Goal: Task Accomplishment & Management: Complete application form

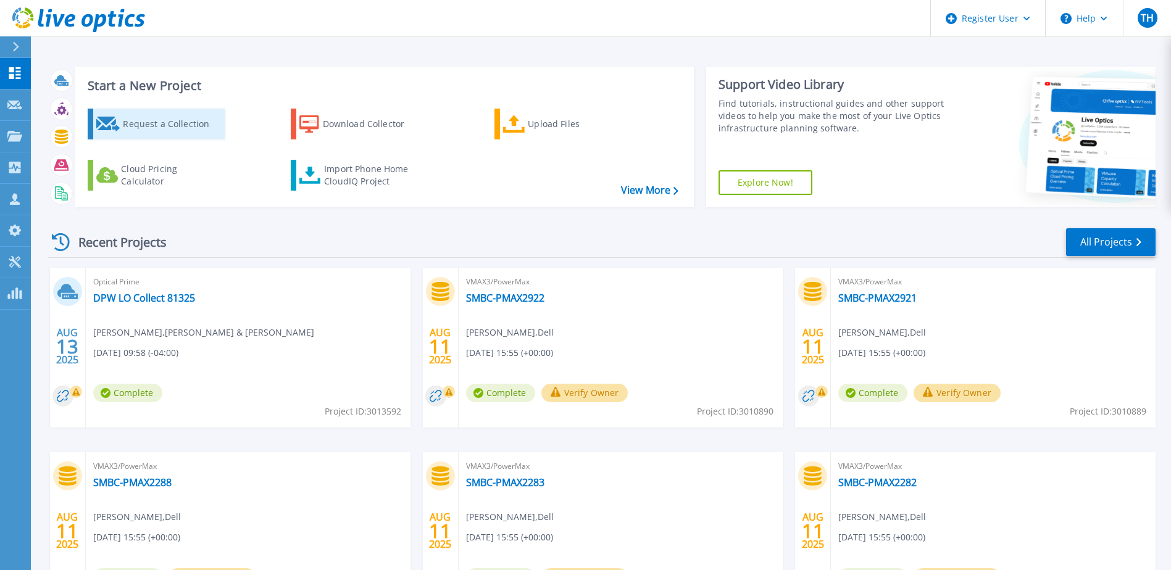
click at [188, 131] on div "Request a Collection" at bounding box center [172, 124] width 99 height 25
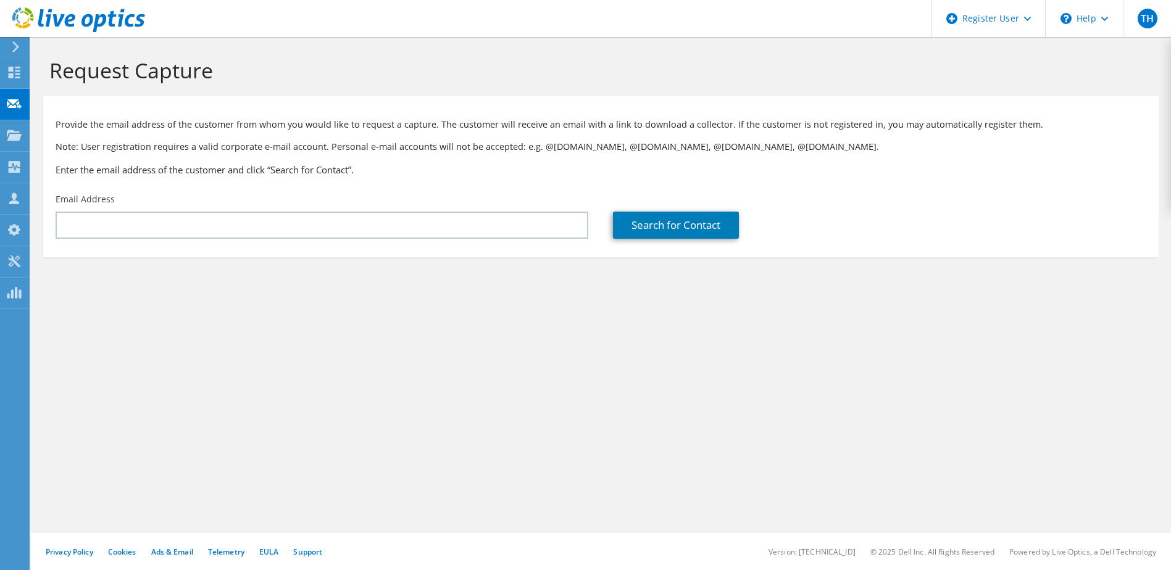
click at [427, 183] on div "Provide the email address of the customer from whom you would like to request a…" at bounding box center [600, 144] width 1115 height 85
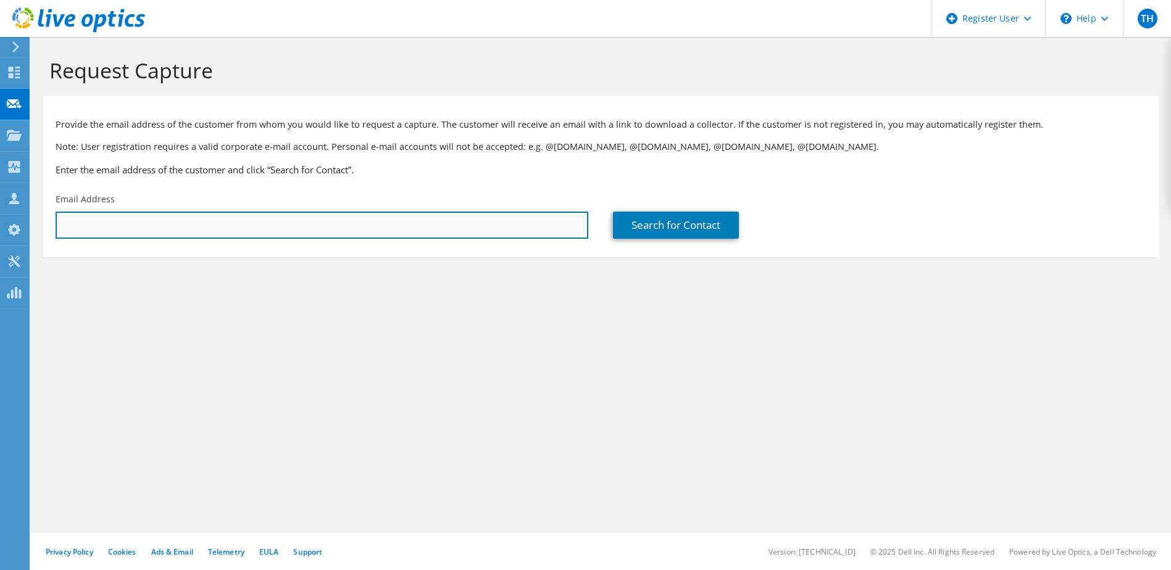
click at [419, 231] on input "text" at bounding box center [322, 225] width 533 height 27
click at [411, 222] on input "text" at bounding box center [322, 225] width 533 height 27
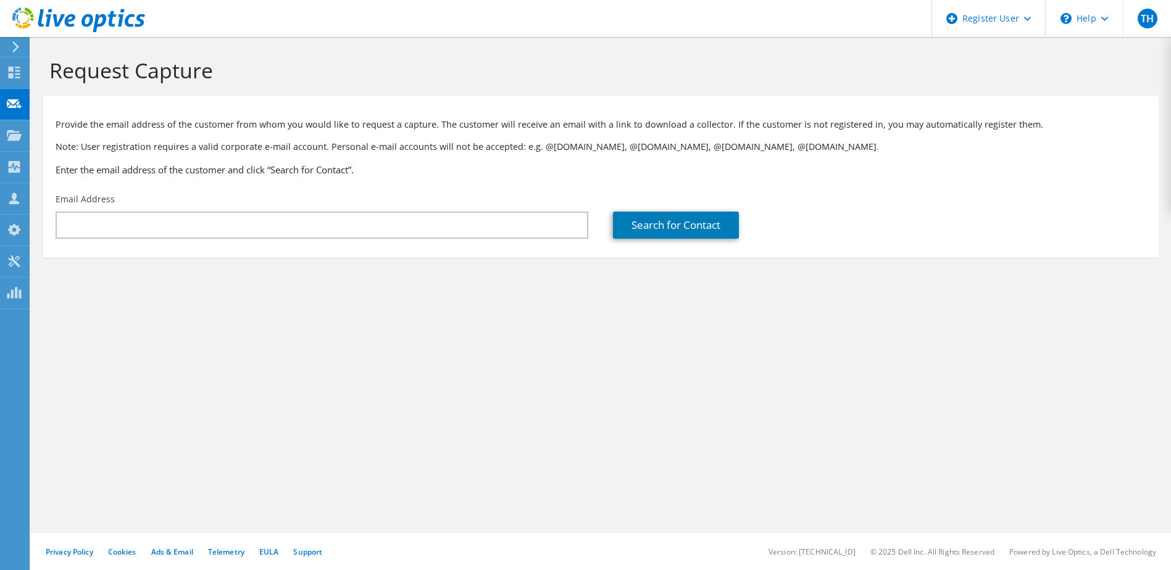
drag, startPoint x: 322, startPoint y: 291, endPoint x: 322, endPoint y: 245, distance: 46.3
click at [322, 291] on section "Request Capture Provide the email address of the customer from whom you would l…" at bounding box center [601, 178] width 1140 height 282
click at [312, 354] on div "Request Capture Provide the email address of the customer from whom you would l…" at bounding box center [601, 303] width 1140 height 533
drag, startPoint x: 316, startPoint y: 312, endPoint x: 315, endPoint y: 289, distance: 22.8
click at [316, 312] on section "Request Capture Provide the email address of the customer from whom you would l…" at bounding box center [601, 178] width 1140 height 282
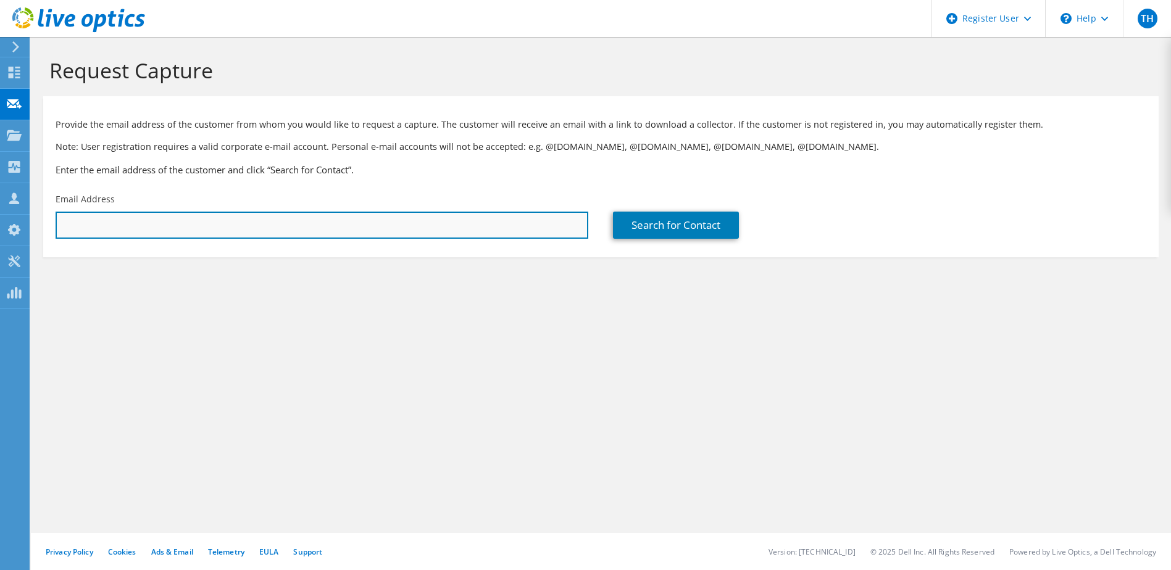
click at [259, 235] on input "text" at bounding box center [322, 225] width 533 height 27
click at [130, 230] on input "text" at bounding box center [322, 225] width 533 height 27
paste input "[PERSON_NAME][EMAIL_ADDRESS][DOMAIN_NAME]"
type input "[PERSON_NAME][EMAIL_ADDRESS][DOMAIN_NAME]"
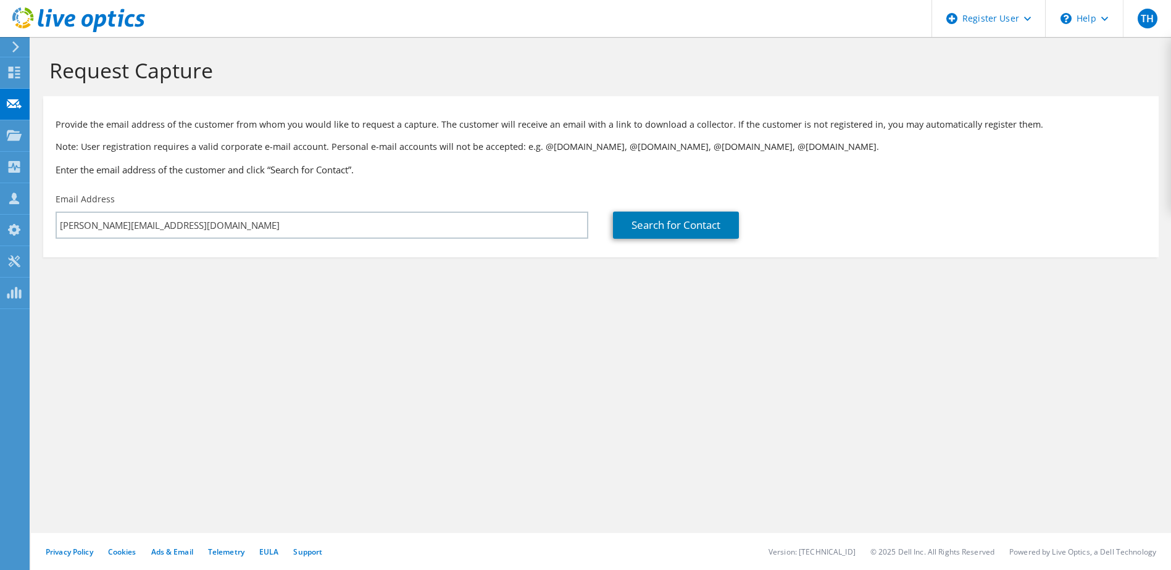
click at [370, 299] on section "Request Capture Provide the email address of the customer from whom you would l…" at bounding box center [601, 178] width 1140 height 282
click at [652, 236] on link "Search for Contact" at bounding box center [676, 225] width 126 height 27
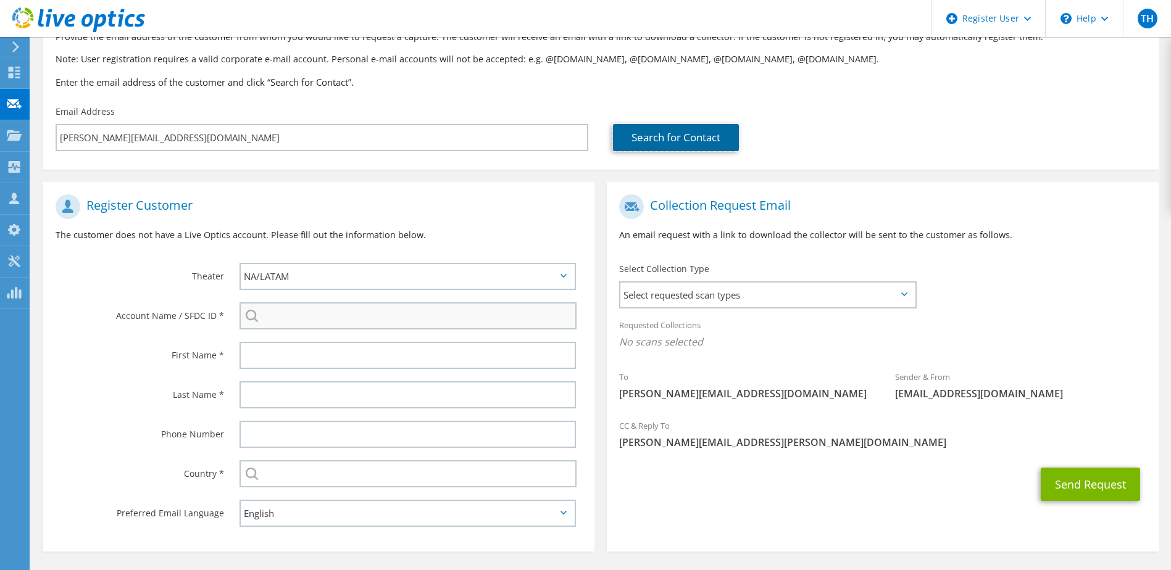
scroll to position [131, 0]
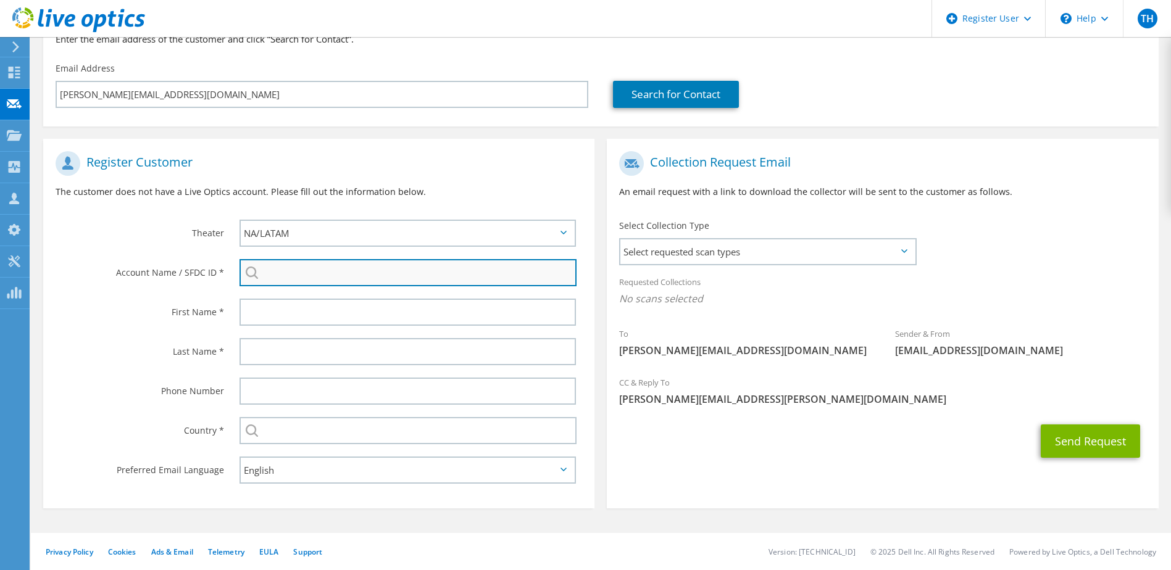
click at [449, 271] on input "search" at bounding box center [409, 272] width 338 height 27
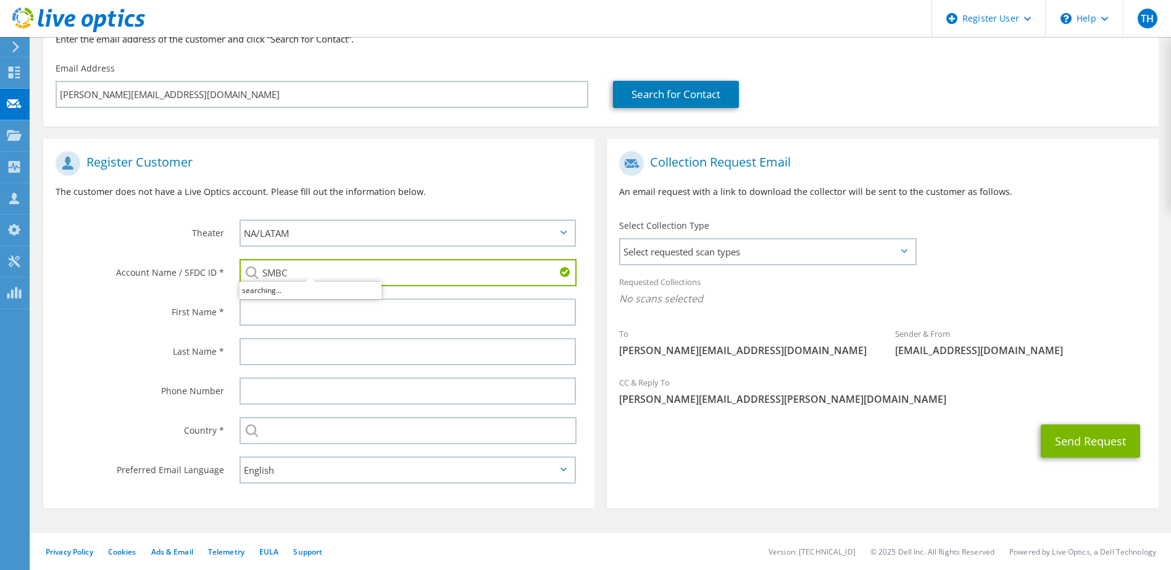
type input "SMBC"
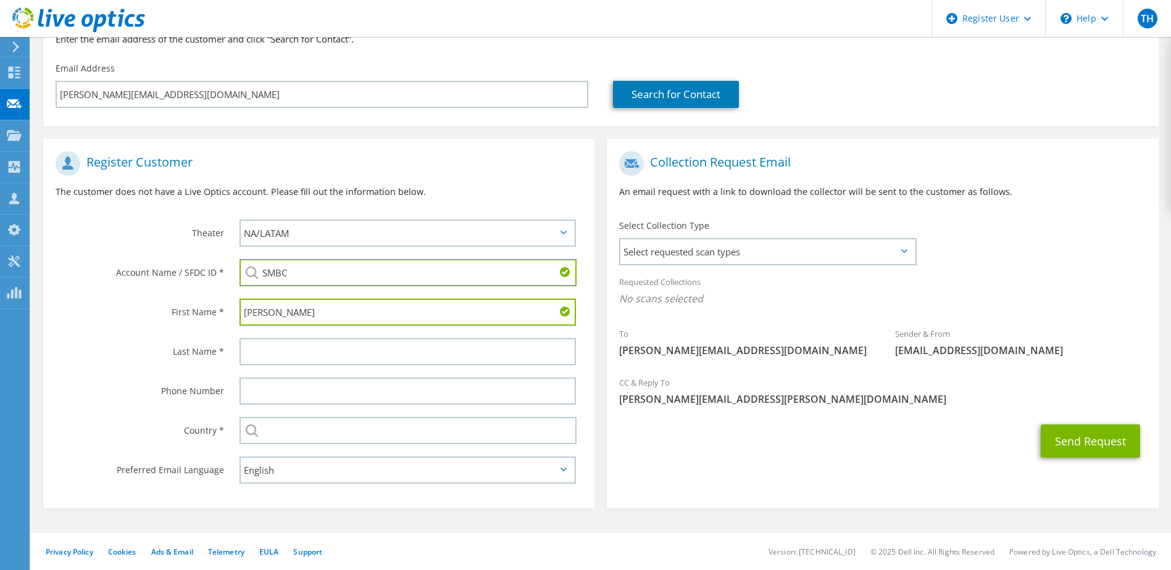
type input "[PERSON_NAME]"
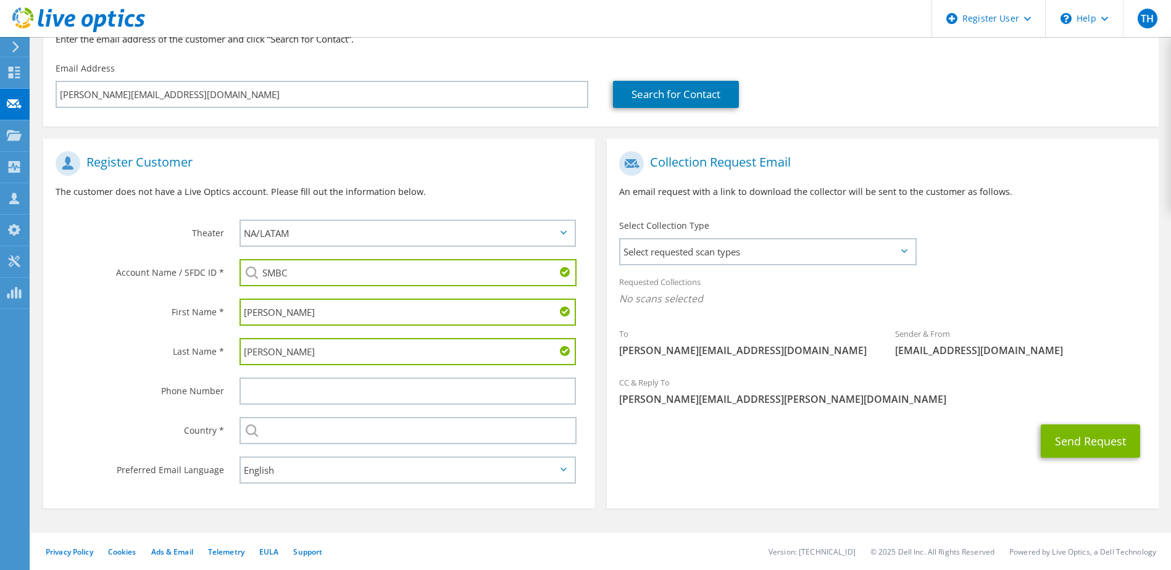
type input "[PERSON_NAME]"
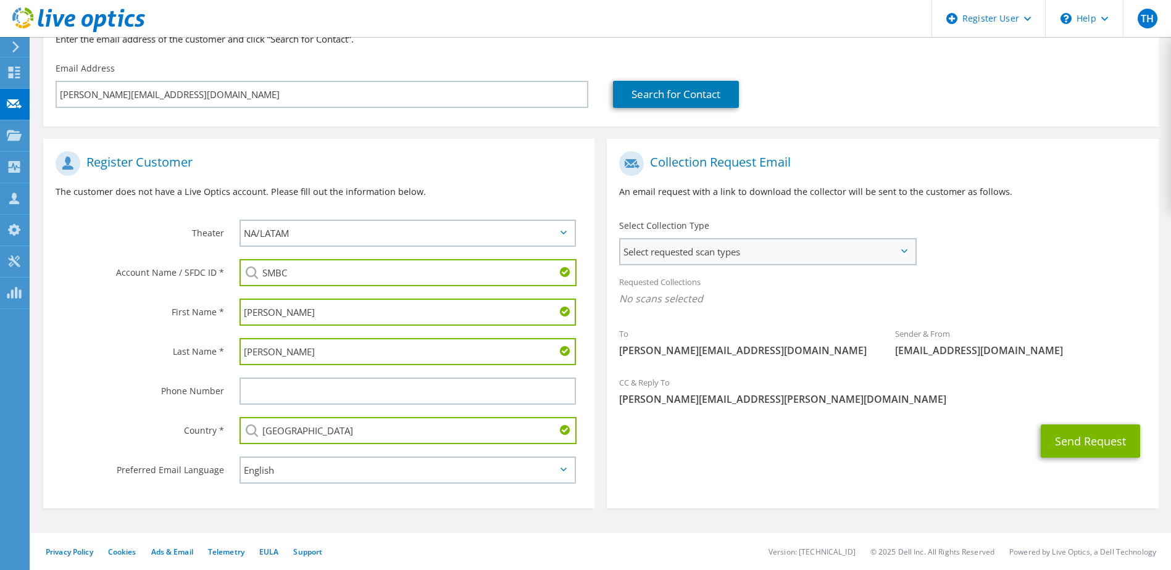
type input "[GEOGRAPHIC_DATA]"
click at [681, 264] on span "Select requested scan types" at bounding box center [767, 252] width 294 height 25
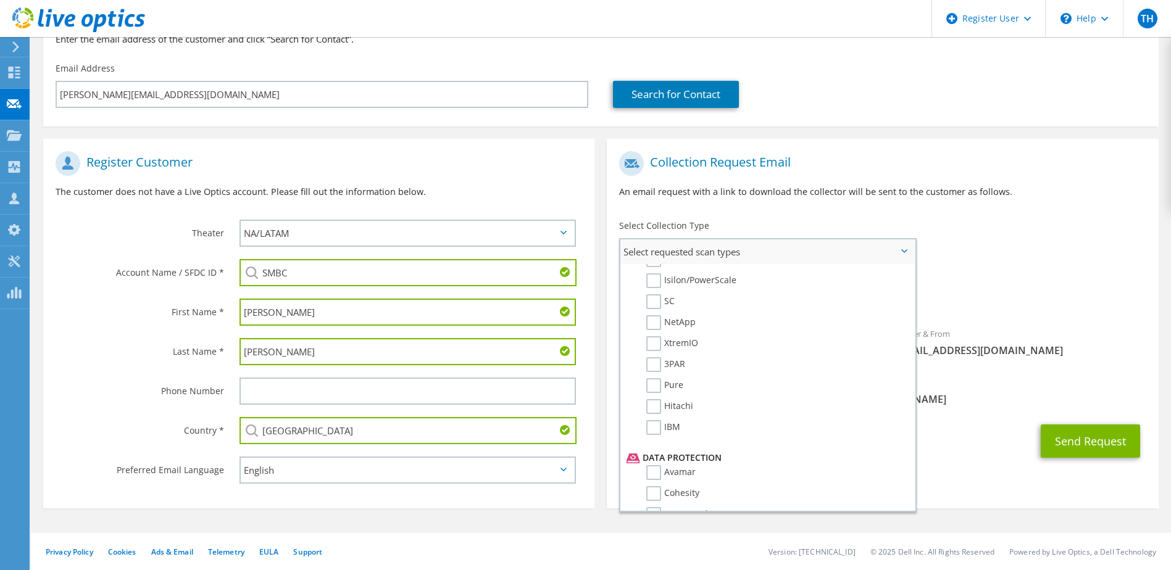
scroll to position [370, 0]
click at [669, 361] on label "Pure" at bounding box center [664, 366] width 37 height 15
click at [0, 0] on input "Pure" at bounding box center [0, 0] width 0 height 0
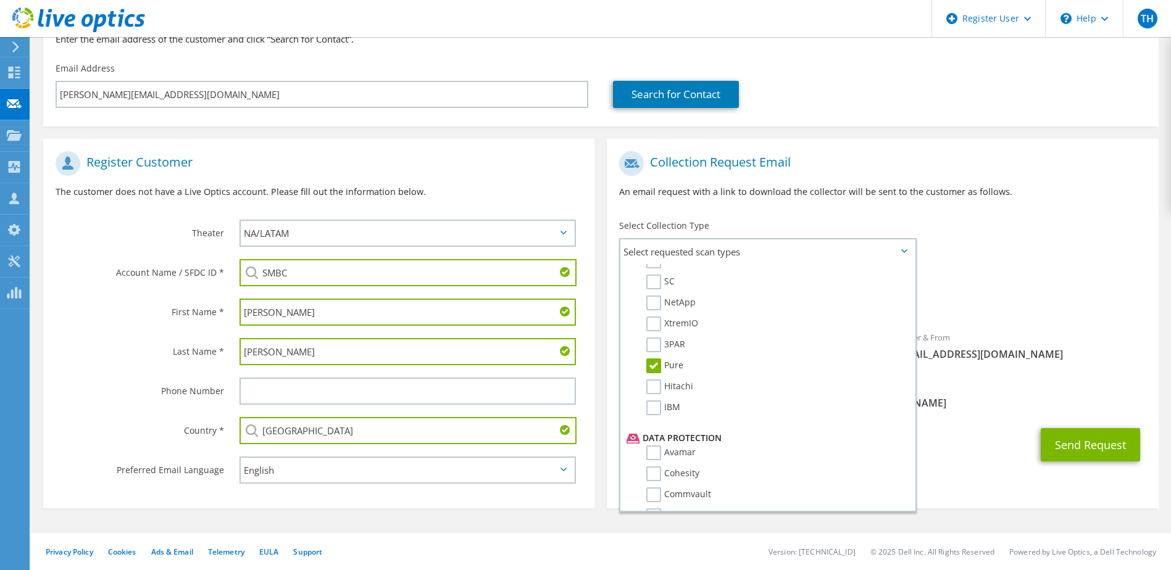
click at [976, 363] on div "Sender & From liveoptics@liveoptics.com" at bounding box center [1021, 346] width 276 height 43
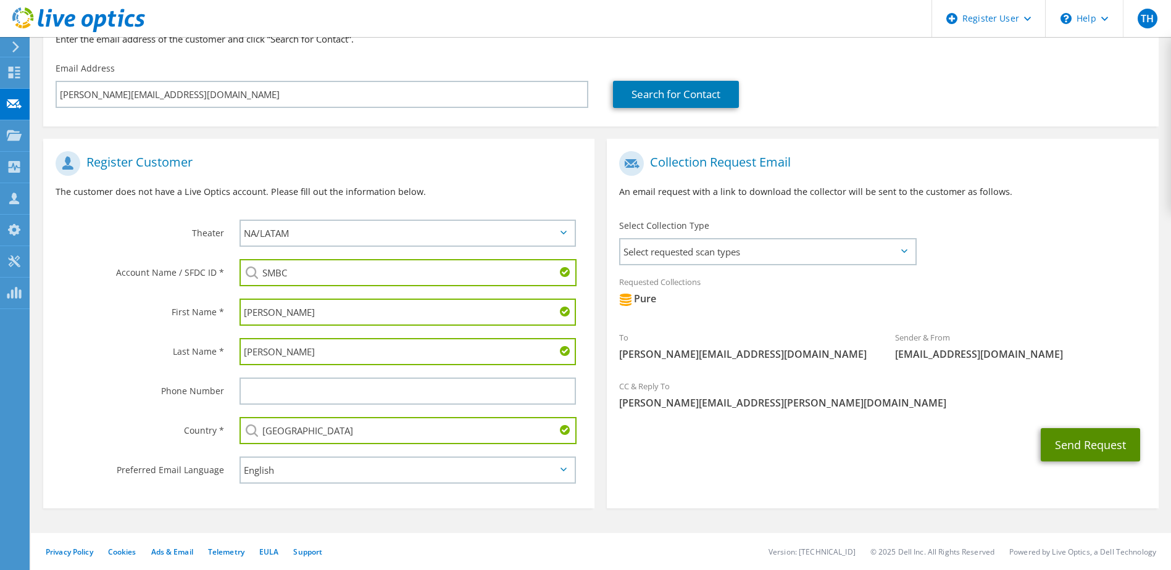
click at [1076, 441] on button "Send Request" at bounding box center [1090, 444] width 99 height 33
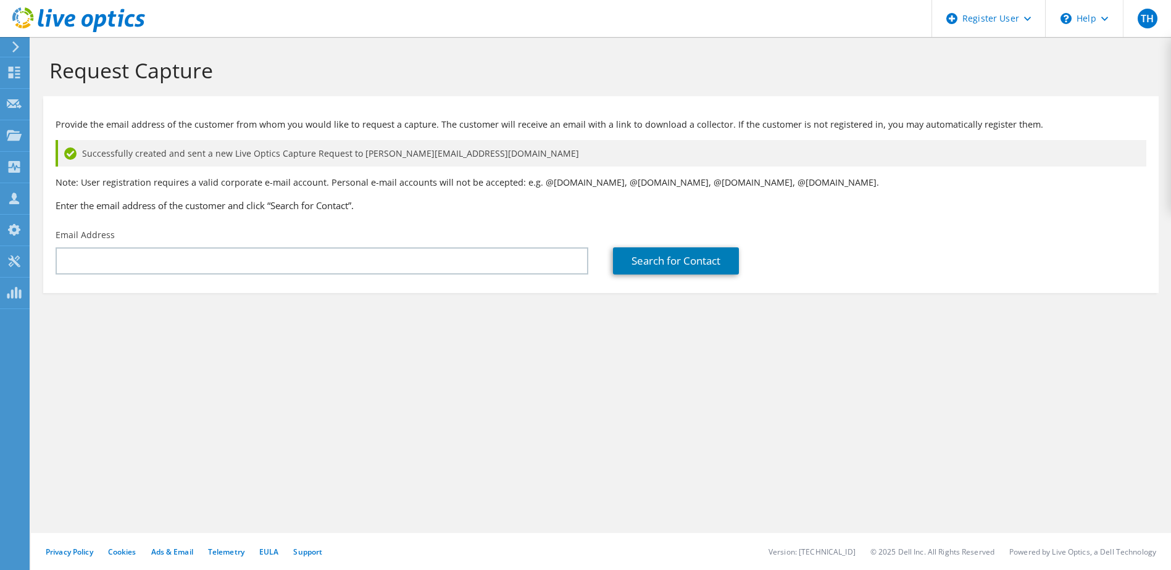
click at [664, 419] on div "Request Capture Provide the email address of the customer from whom you would l…" at bounding box center [601, 303] width 1140 height 533
